Goal: Task Accomplishment & Management: Manage account settings

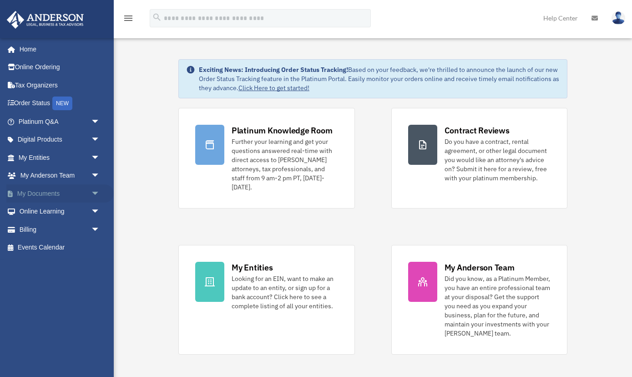
click at [57, 197] on link "My Documents arrow_drop_down" at bounding box center [59, 193] width 107 height 18
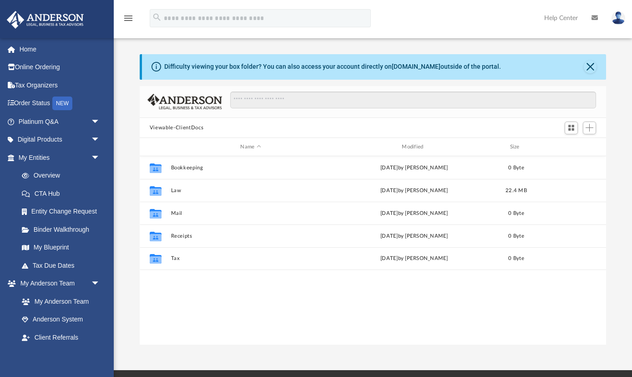
scroll to position [207, 466]
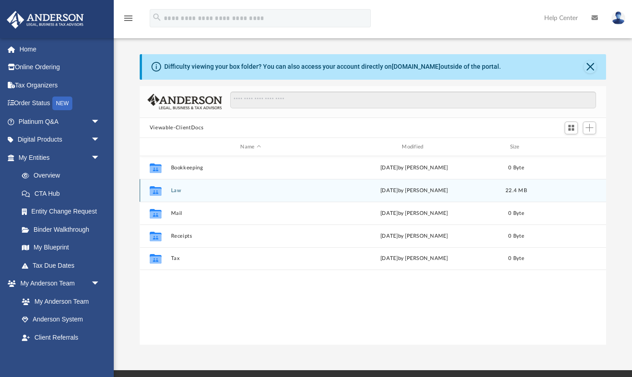
click at [171, 191] on button "Law" at bounding box center [251, 191] width 160 height 6
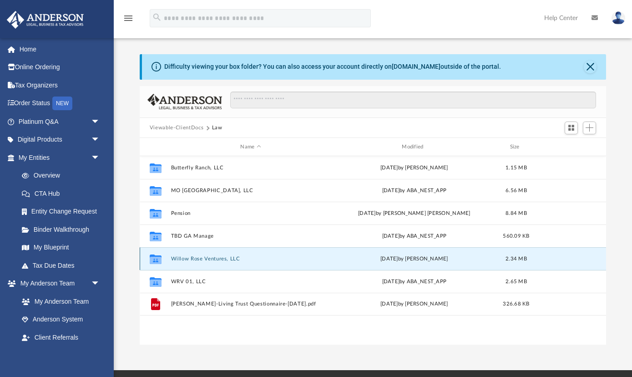
click at [212, 257] on button "Willow Rose Ventures, LLC" at bounding box center [251, 259] width 160 height 6
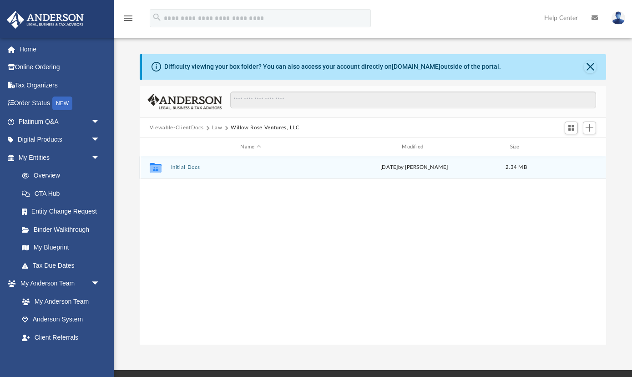
click at [182, 169] on button "Initial Docs" at bounding box center [251, 167] width 160 height 6
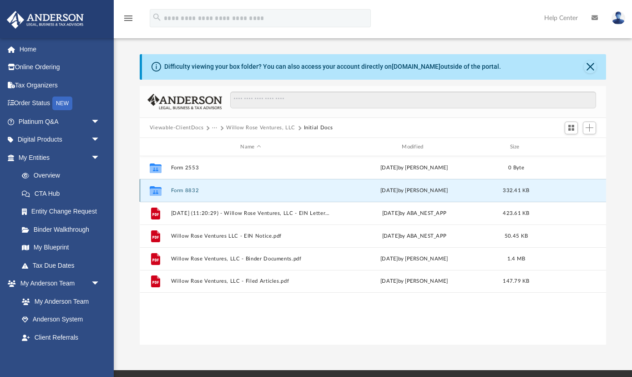
click at [184, 189] on button "Form 8832" at bounding box center [251, 191] width 160 height 6
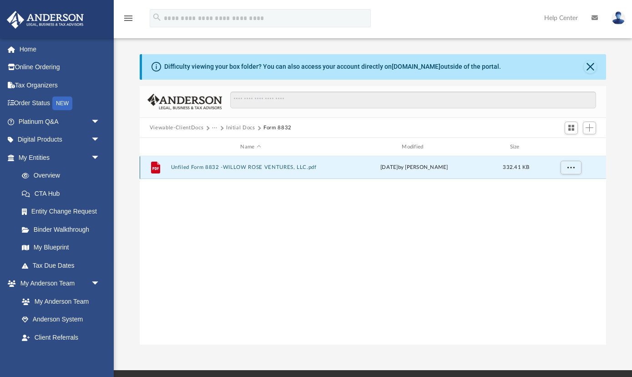
click at [243, 167] on button "Unfiled Form 8832 -WILLOW ROSE VENTURES, LLC.pdf" at bounding box center [251, 167] width 160 height 6
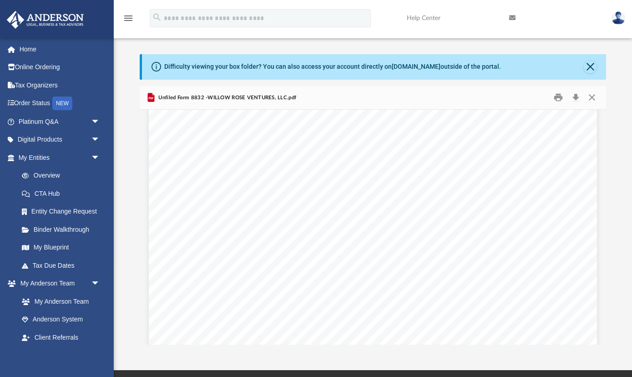
scroll to position [1546, 0]
click at [558, 100] on button "Print" at bounding box center [559, 98] width 18 height 14
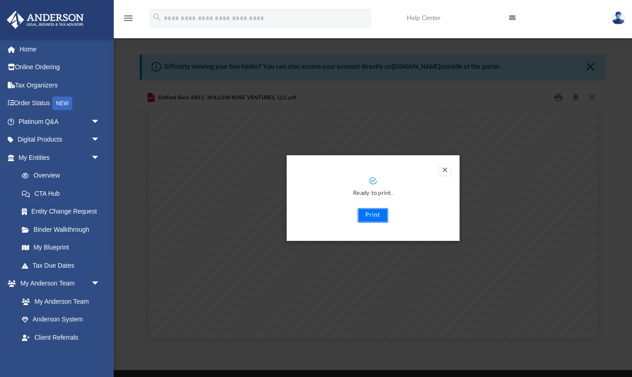
click at [372, 214] on button "Print" at bounding box center [373, 215] width 30 height 15
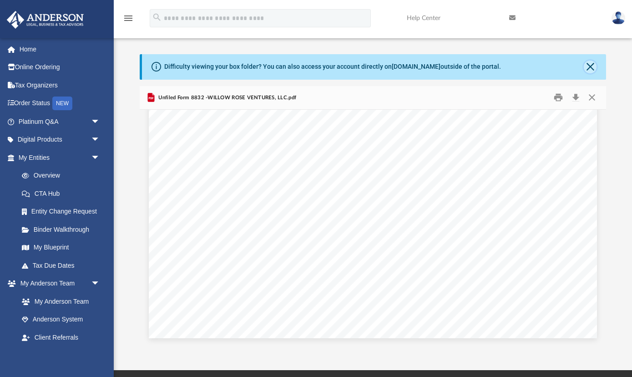
click at [592, 72] on button "Close" at bounding box center [590, 67] width 13 height 13
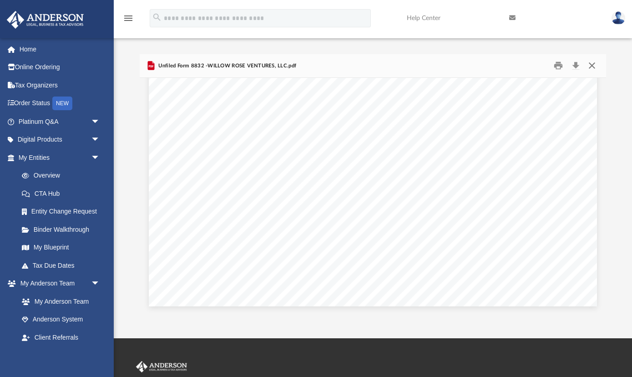
click at [592, 72] on button "Close" at bounding box center [592, 66] width 16 height 14
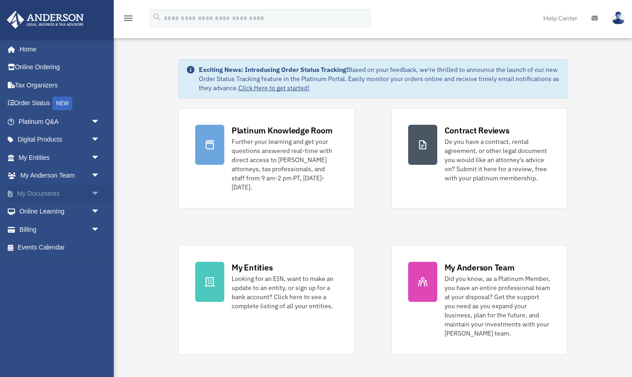
click at [51, 198] on link "My Documents arrow_drop_down" at bounding box center [59, 193] width 107 height 18
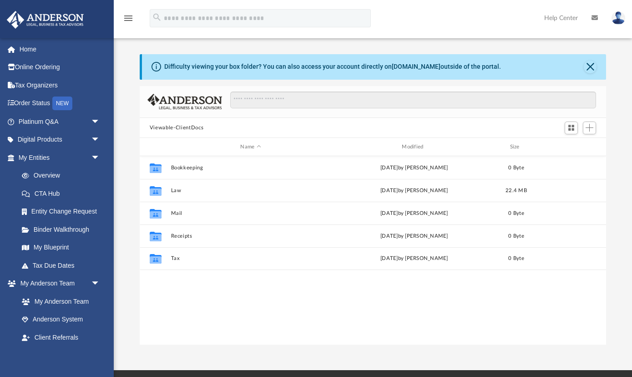
scroll to position [207, 466]
click at [262, 289] on div "Collaborated Folder Bookkeeping [DATE] by [PERSON_NAME] 0 Byte Collaborated Fol…" at bounding box center [373, 250] width 466 height 189
click at [589, 129] on span "Add" at bounding box center [590, 128] width 8 height 8
click at [576, 144] on li "Upload" at bounding box center [576, 146] width 29 height 10
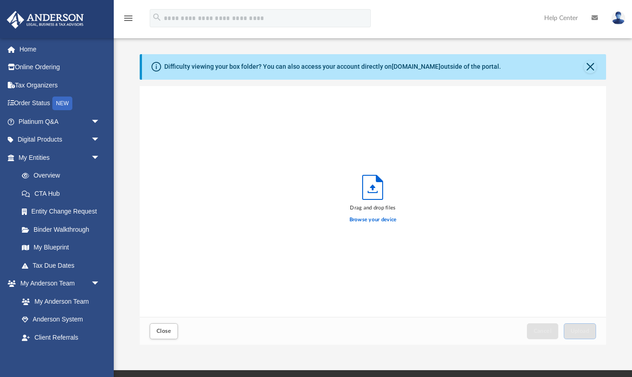
scroll to position [231, 466]
click at [376, 220] on label "Browse your device" at bounding box center [373, 220] width 47 height 8
click at [0, 0] on input "Browse your device" at bounding box center [0, 0] width 0 height 0
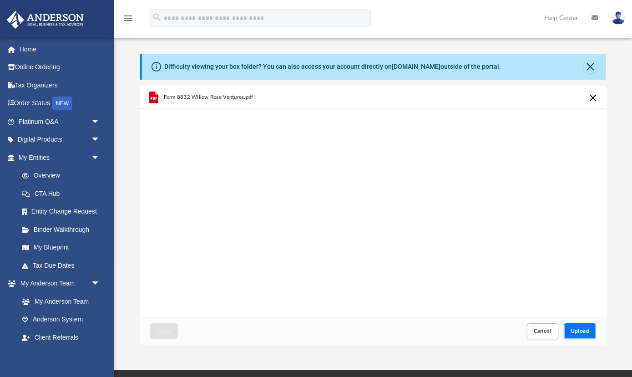
click at [582, 329] on span "Upload" at bounding box center [580, 330] width 19 height 5
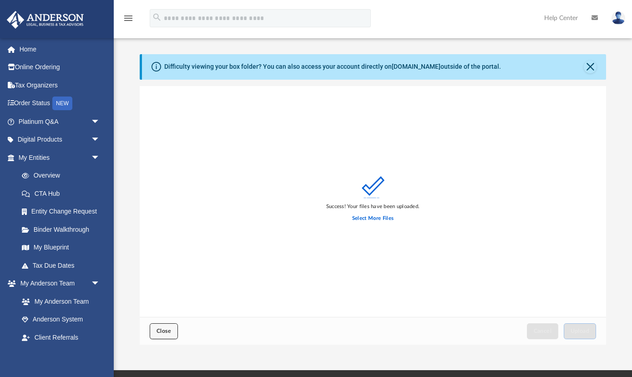
click at [171, 328] on button "Close" at bounding box center [164, 331] width 28 height 16
